Goal: Transaction & Acquisition: Obtain resource

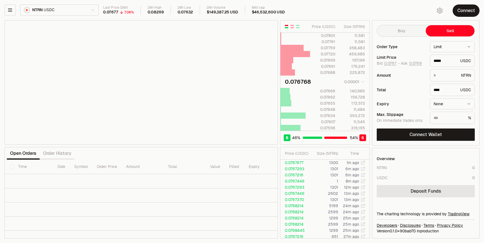
type input "********"
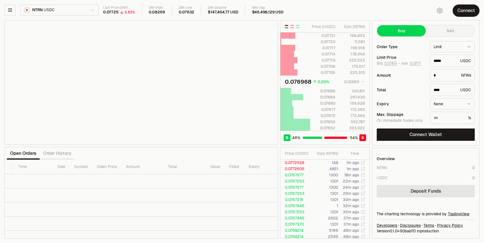
type input "********"
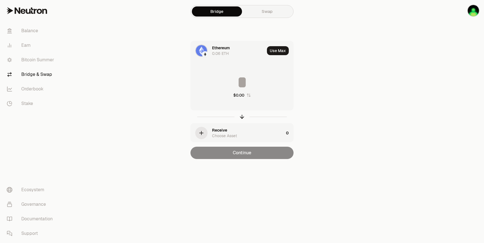
click at [250, 48] on div "Ethereum 0.06 ETH" at bounding box center [238, 50] width 53 height 11
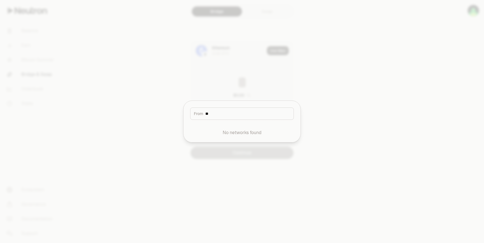
type input "*"
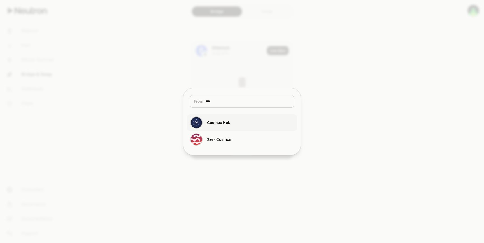
type input "***"
click at [231, 122] on button "Cosmos Hub" at bounding box center [242, 122] width 110 height 17
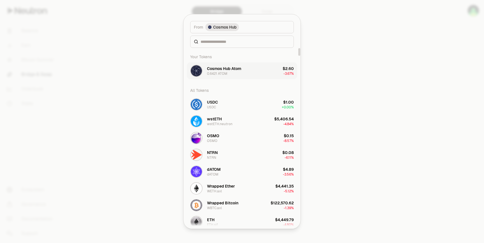
click at [223, 68] on div "Cosmos Hub Atom" at bounding box center [224, 69] width 34 height 6
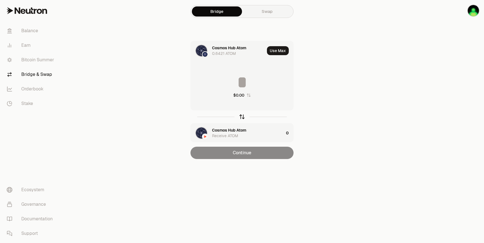
click at [243, 116] on icon "button" at bounding box center [242, 117] width 6 height 6
click at [245, 84] on input at bounding box center [242, 82] width 102 height 17
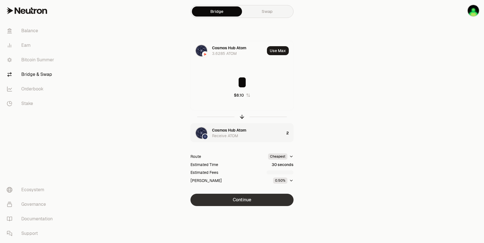
type input "*"
click at [268, 198] on button "Continue" at bounding box center [241, 200] width 103 height 12
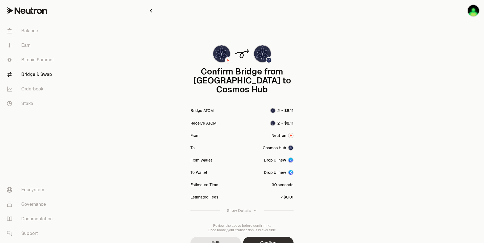
click at [272, 237] on button "Confirm" at bounding box center [268, 243] width 50 height 12
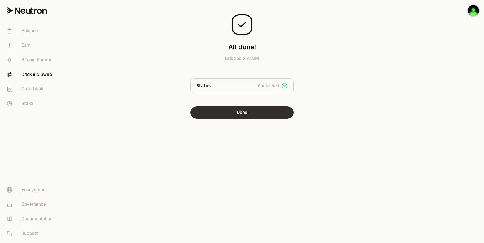
click at [248, 113] on button "Done" at bounding box center [241, 112] width 103 height 12
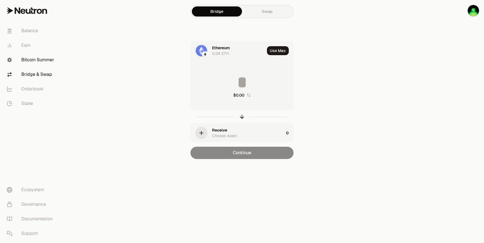
click at [31, 63] on link "Bitcoin Summer" at bounding box center [31, 60] width 58 height 15
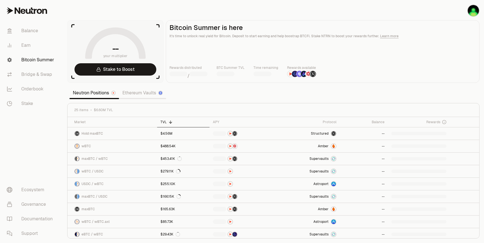
click at [138, 90] on link "Ethereum Vaults" at bounding box center [142, 92] width 47 height 11
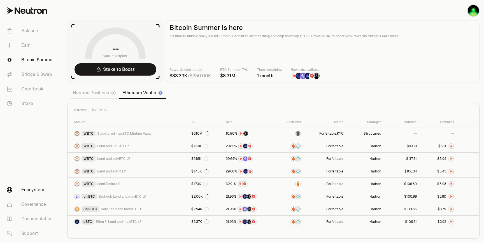
click at [26, 195] on link "Ecosystem" at bounding box center [31, 190] width 58 height 15
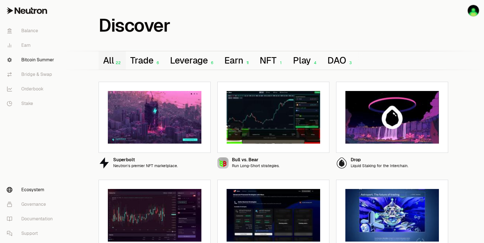
click at [32, 64] on link "Bitcoin Summer" at bounding box center [31, 60] width 58 height 15
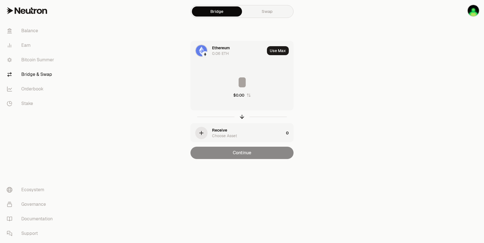
click at [238, 45] on div "Ethereum 0.06 ETH" at bounding box center [238, 50] width 53 height 11
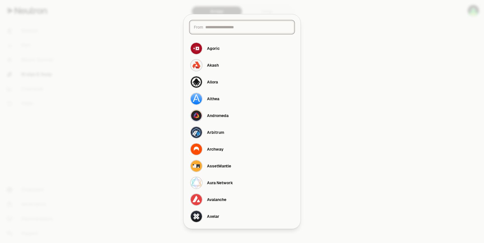
click at [237, 29] on input at bounding box center [247, 27] width 85 height 6
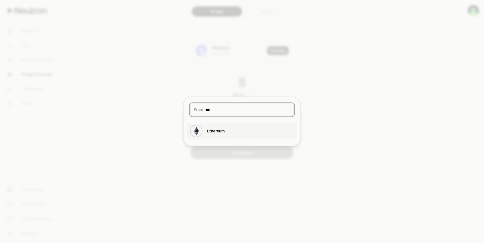
type input "***"
click at [218, 127] on div "Ethereum" at bounding box center [207, 131] width 34 height 12
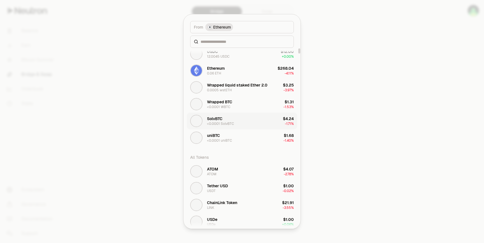
scroll to position [18, 0]
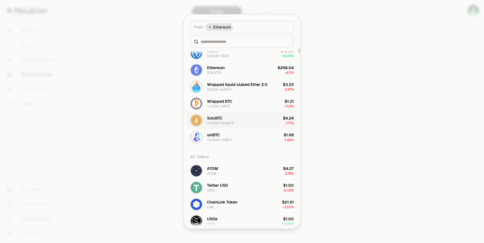
click at [230, 123] on div "<0.0001 SolvBTC" at bounding box center [220, 123] width 27 height 4
